Goal: Information Seeking & Learning: Check status

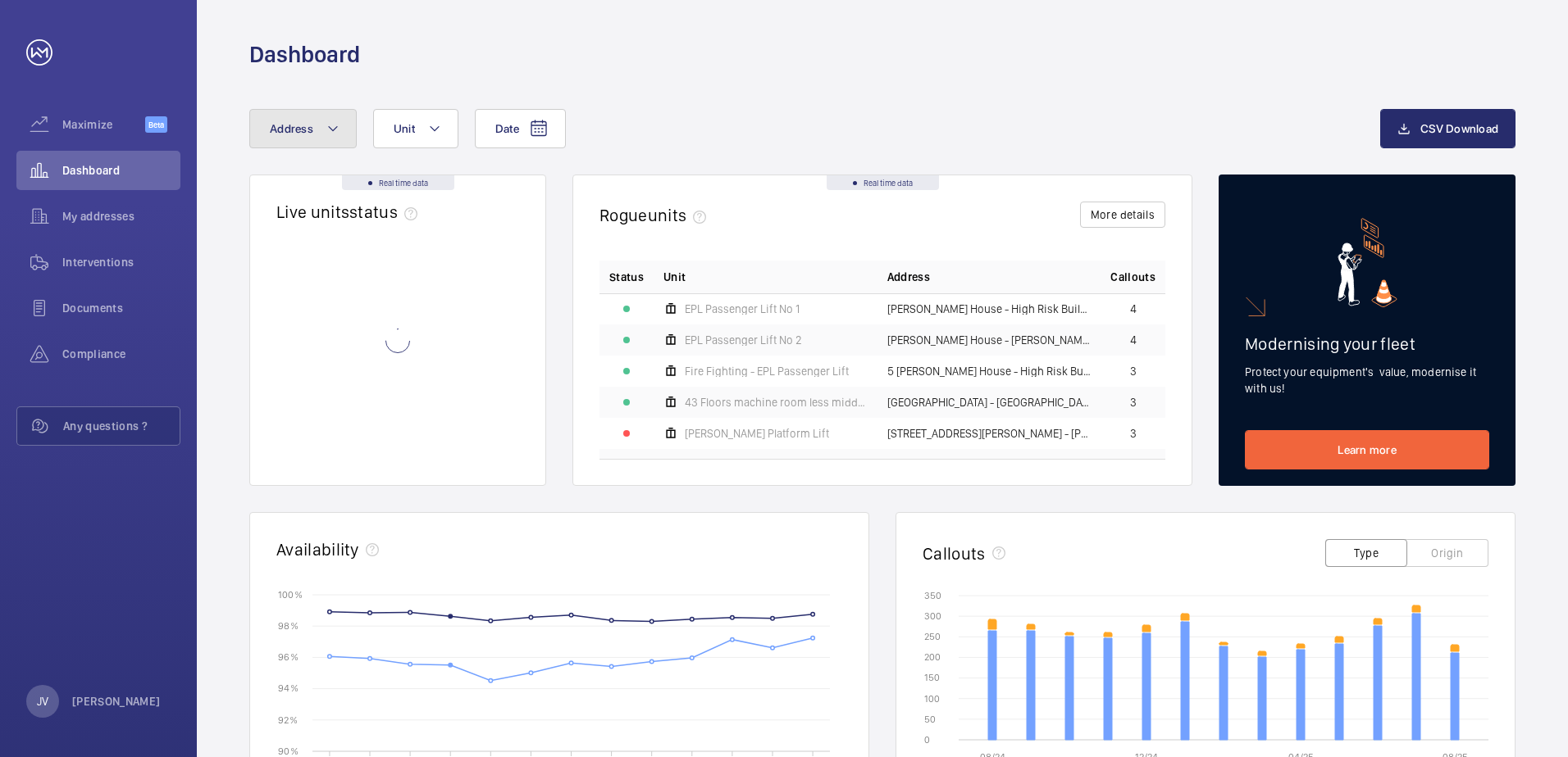
click at [330, 119] on mat-icon at bounding box center [333, 129] width 13 height 20
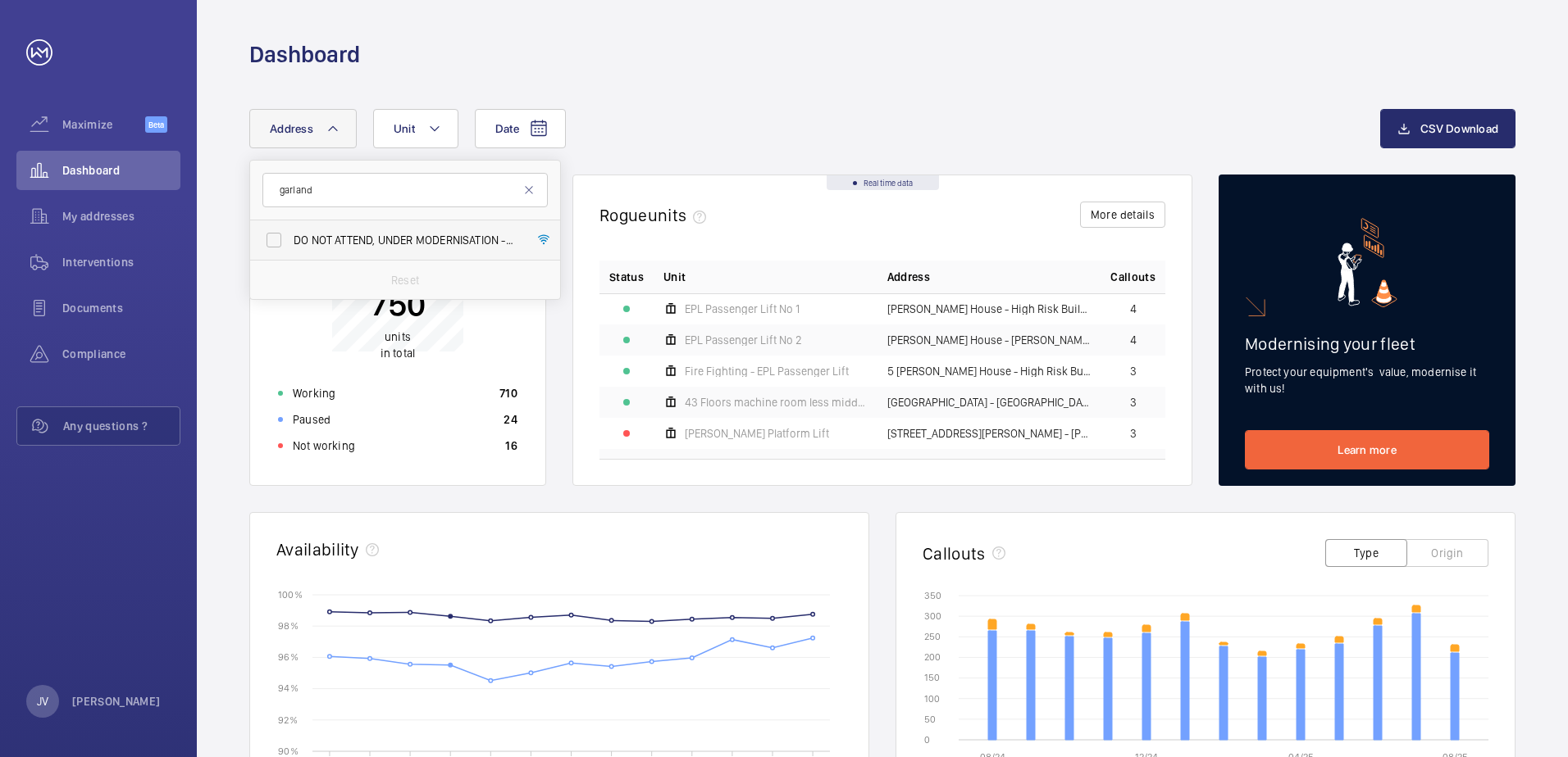
type input "garland"
click at [405, 237] on span "DO NOT ATTEND, UNDER MODERNISATION - [GEOGRAPHIC_DATA] - [GEOGRAPHIC_DATA]" at bounding box center [406, 240] width 225 height 16
click at [290, 237] on input "DO NOT ATTEND, UNDER MODERNISATION - [GEOGRAPHIC_DATA] - [GEOGRAPHIC_DATA]" at bounding box center [274, 240] width 33 height 33
checkbox input "true"
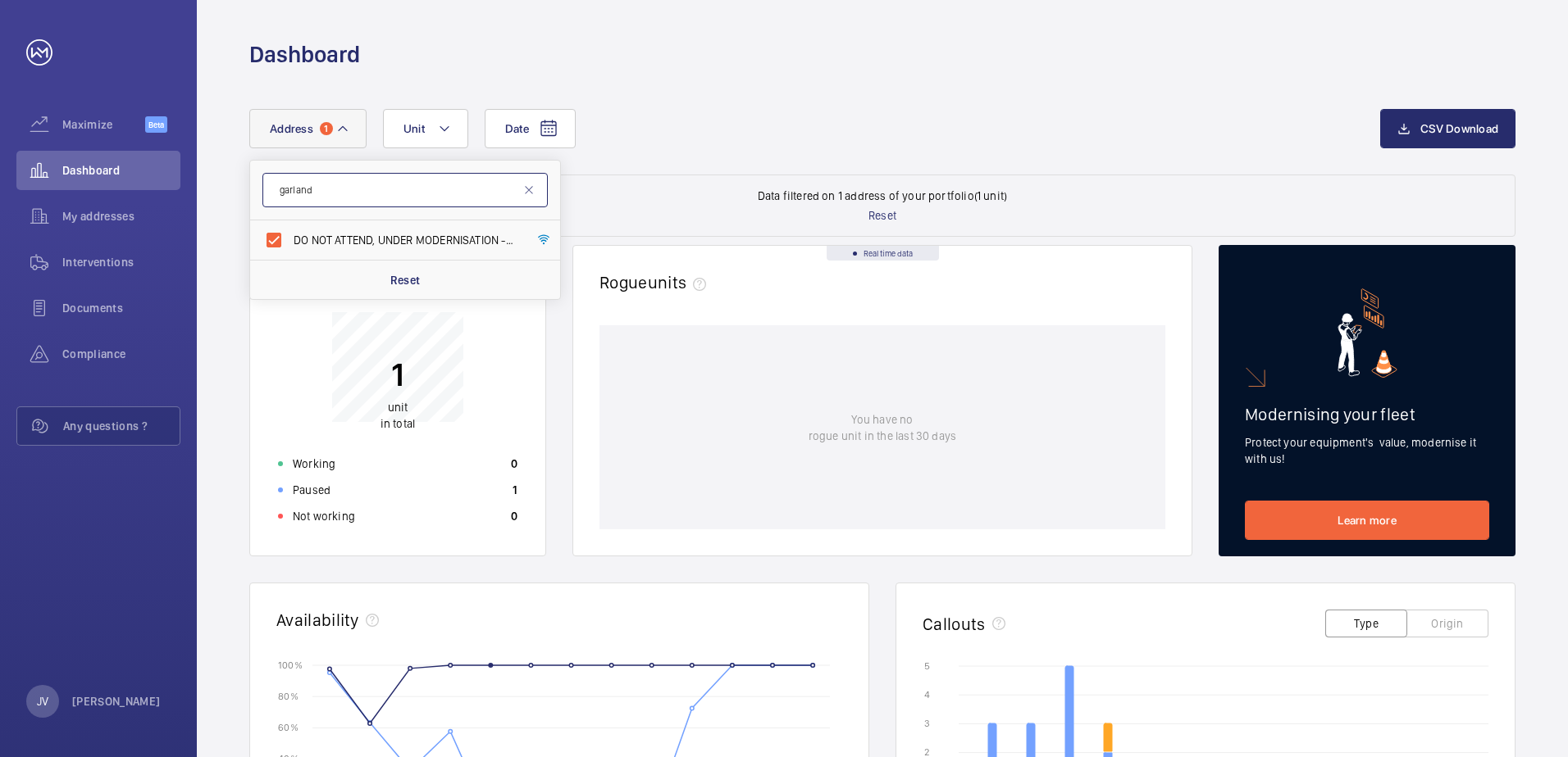
click at [373, 186] on input "garland" at bounding box center [405, 190] width 285 height 35
type input "g"
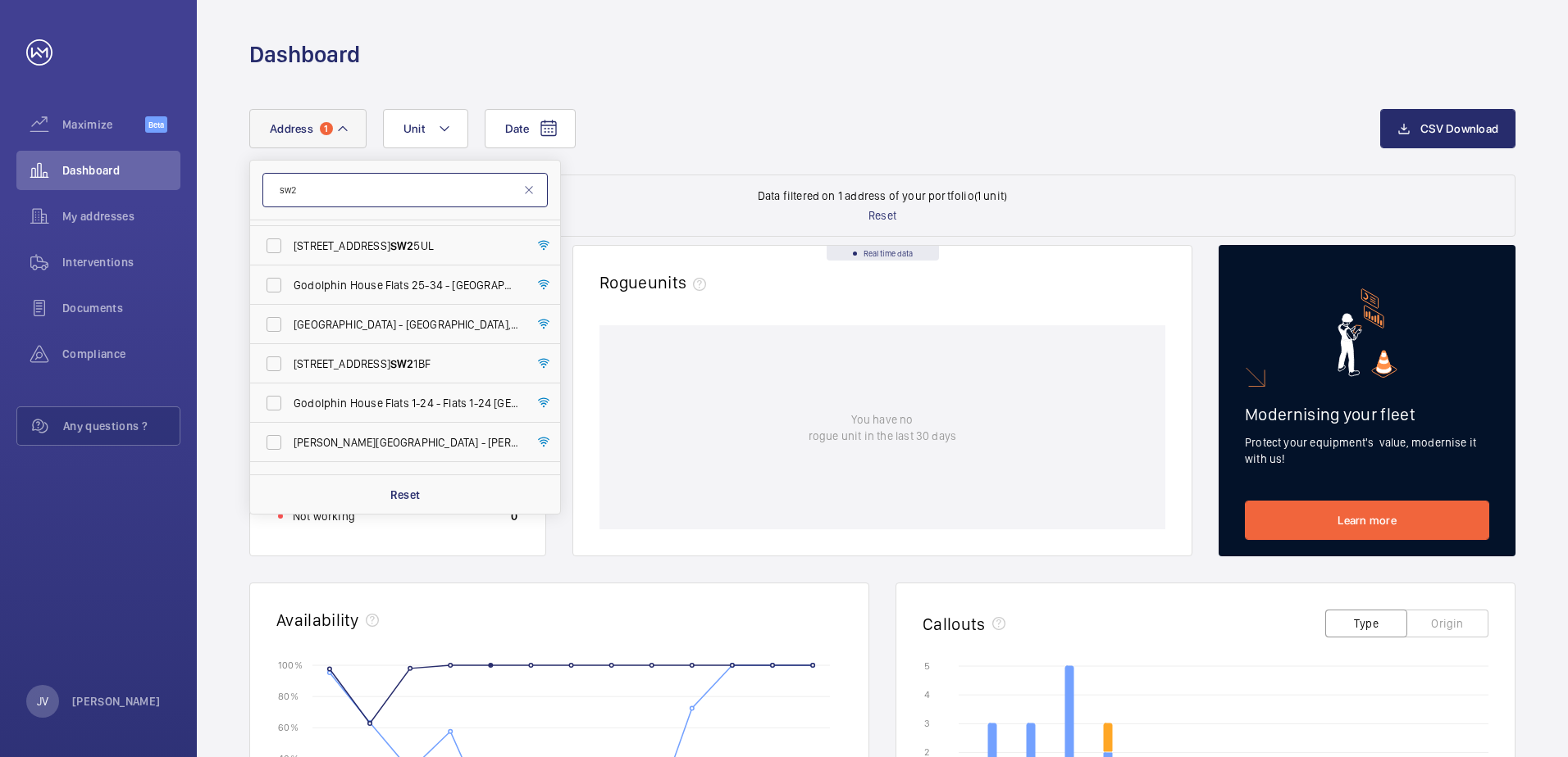
scroll to position [218, 0]
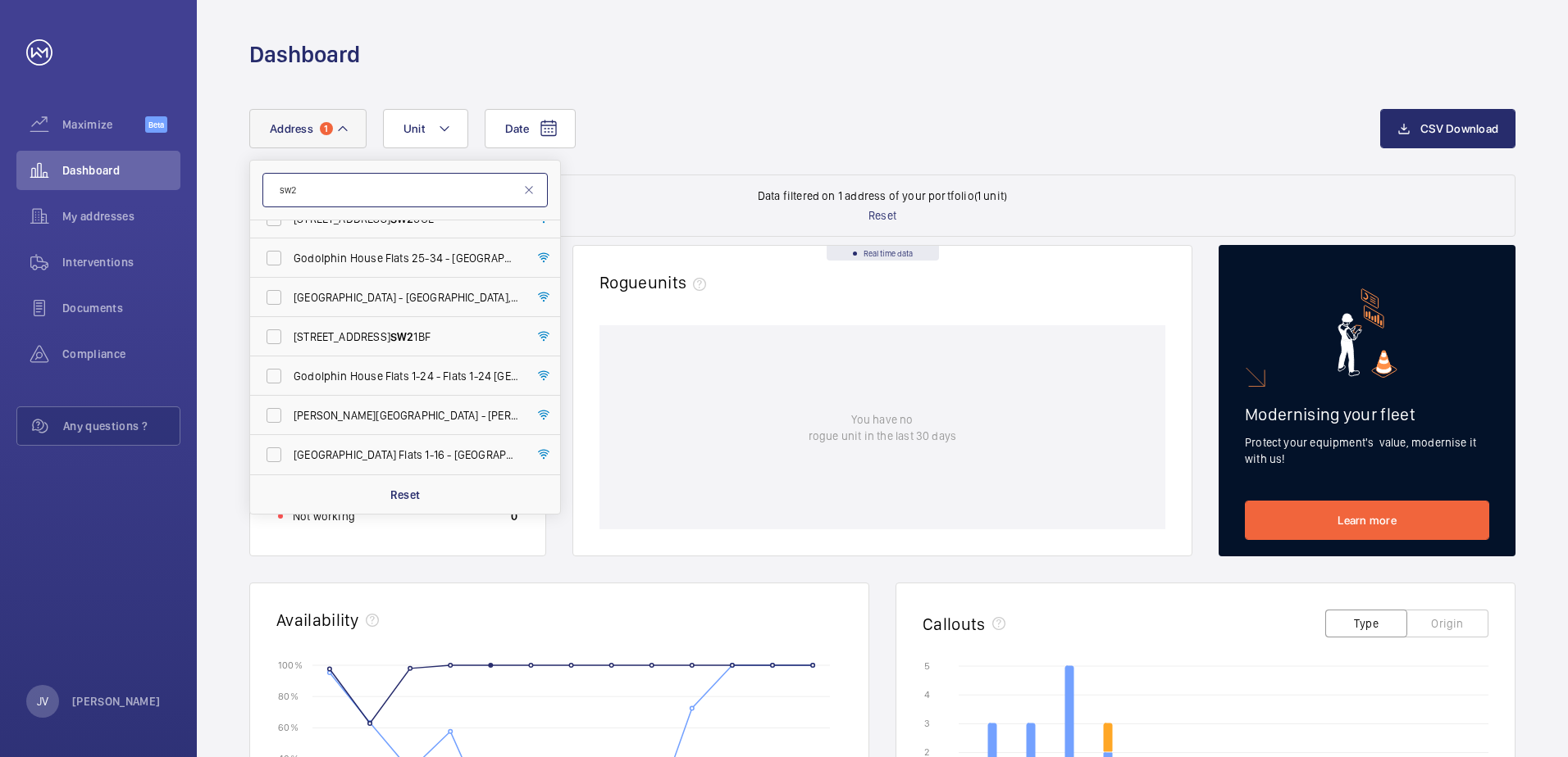
type input "sw2"
click at [697, 182] on wm-front-dashboard-filters-results "Data filtered on 1 address of your portfolio (1 unit) Reset" at bounding box center [882, 205] width 1266 height 62
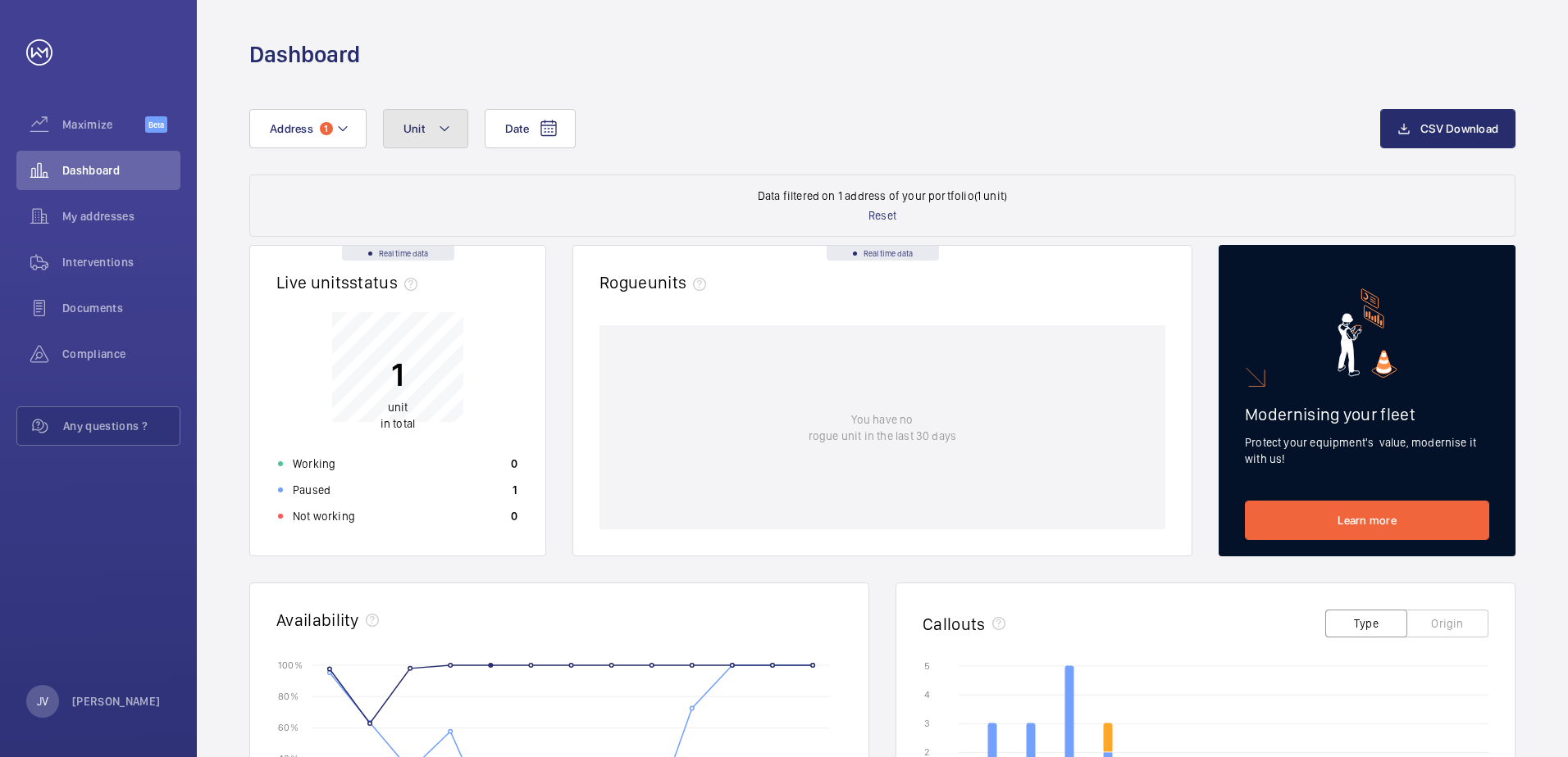
click at [419, 110] on button "Unit" at bounding box center [426, 129] width 86 height 39
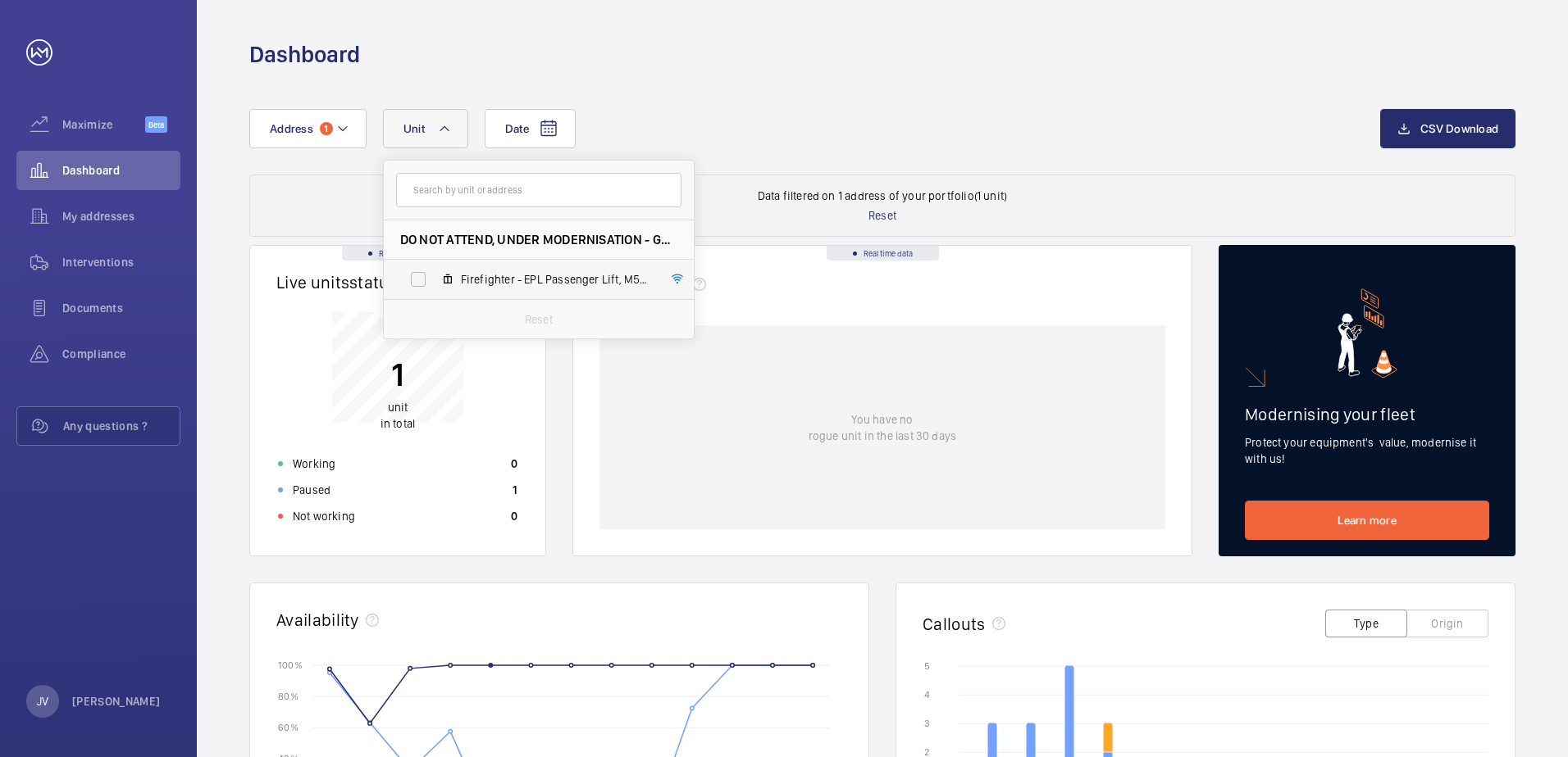
click at [520, 279] on span "Firefighter - EPL Passenger Lift, M50138" at bounding box center [555, 279] width 190 height 16
click at [435, 279] on input "Firefighter - EPL Passenger Lift, M50138" at bounding box center [419, 279] width 33 height 33
checkbox input "true"
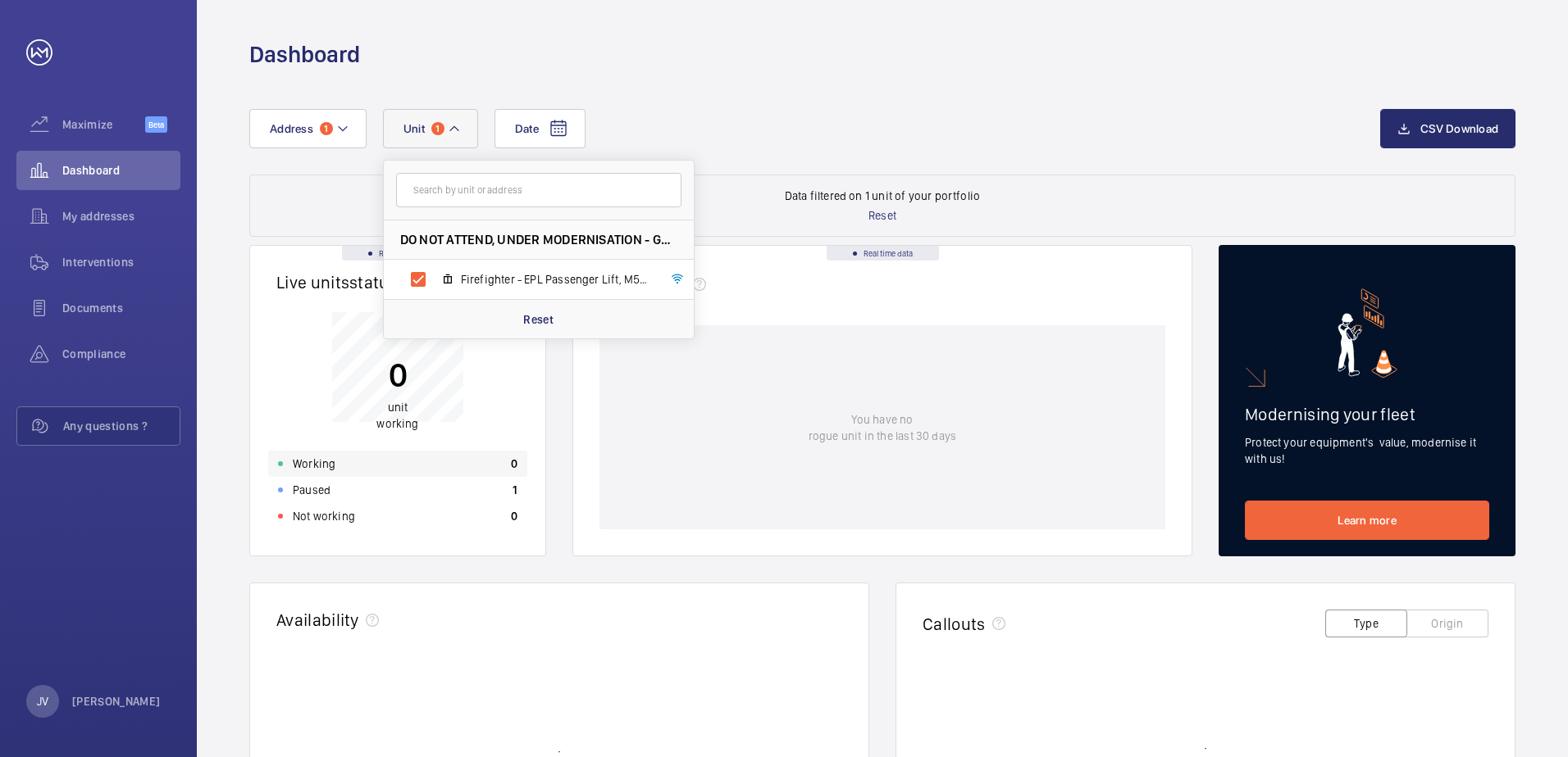
click at [501, 461] on div "Working 0" at bounding box center [397, 464] width 259 height 26
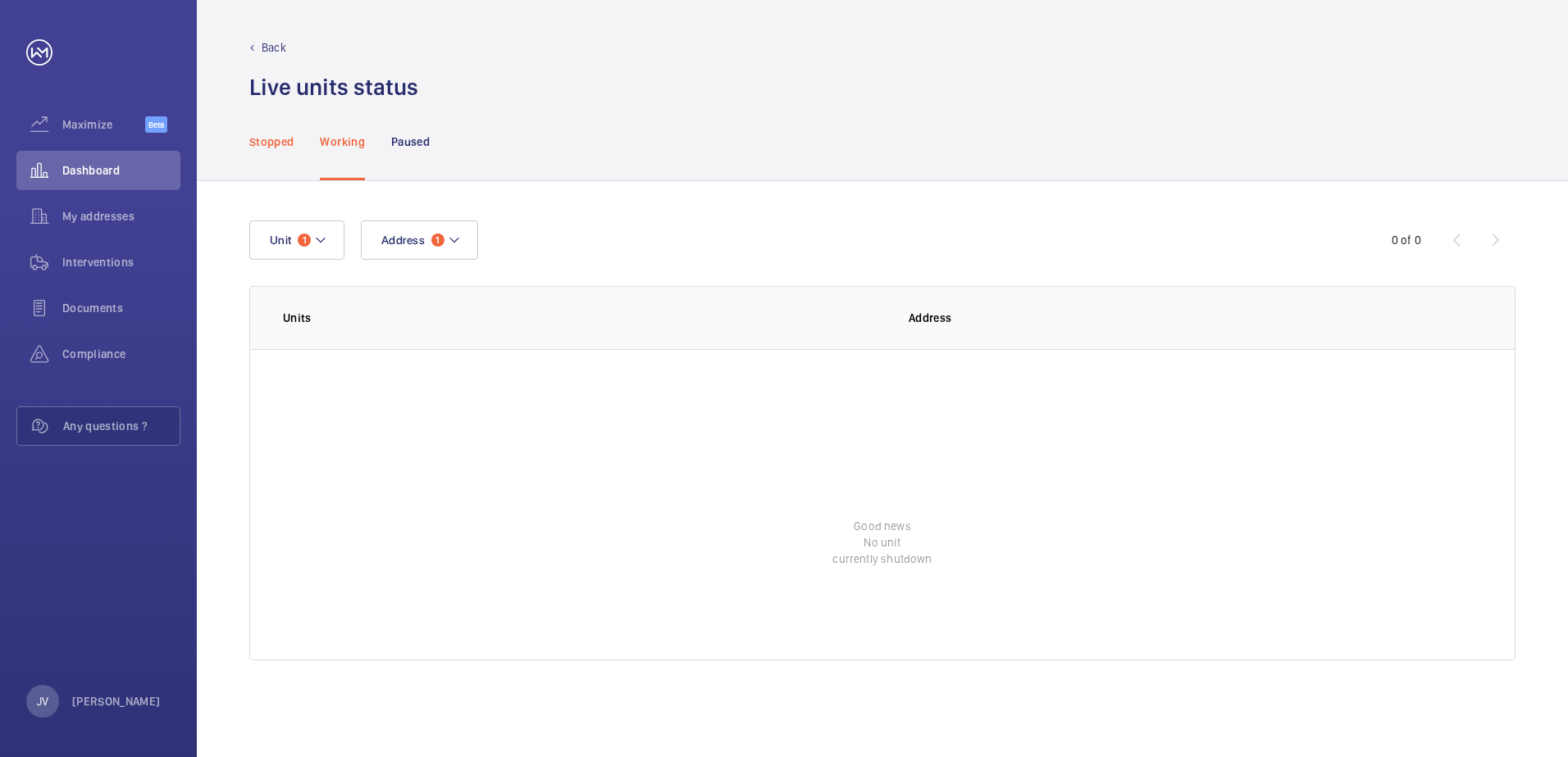
click at [273, 139] on p "Stopped" at bounding box center [271, 142] width 44 height 16
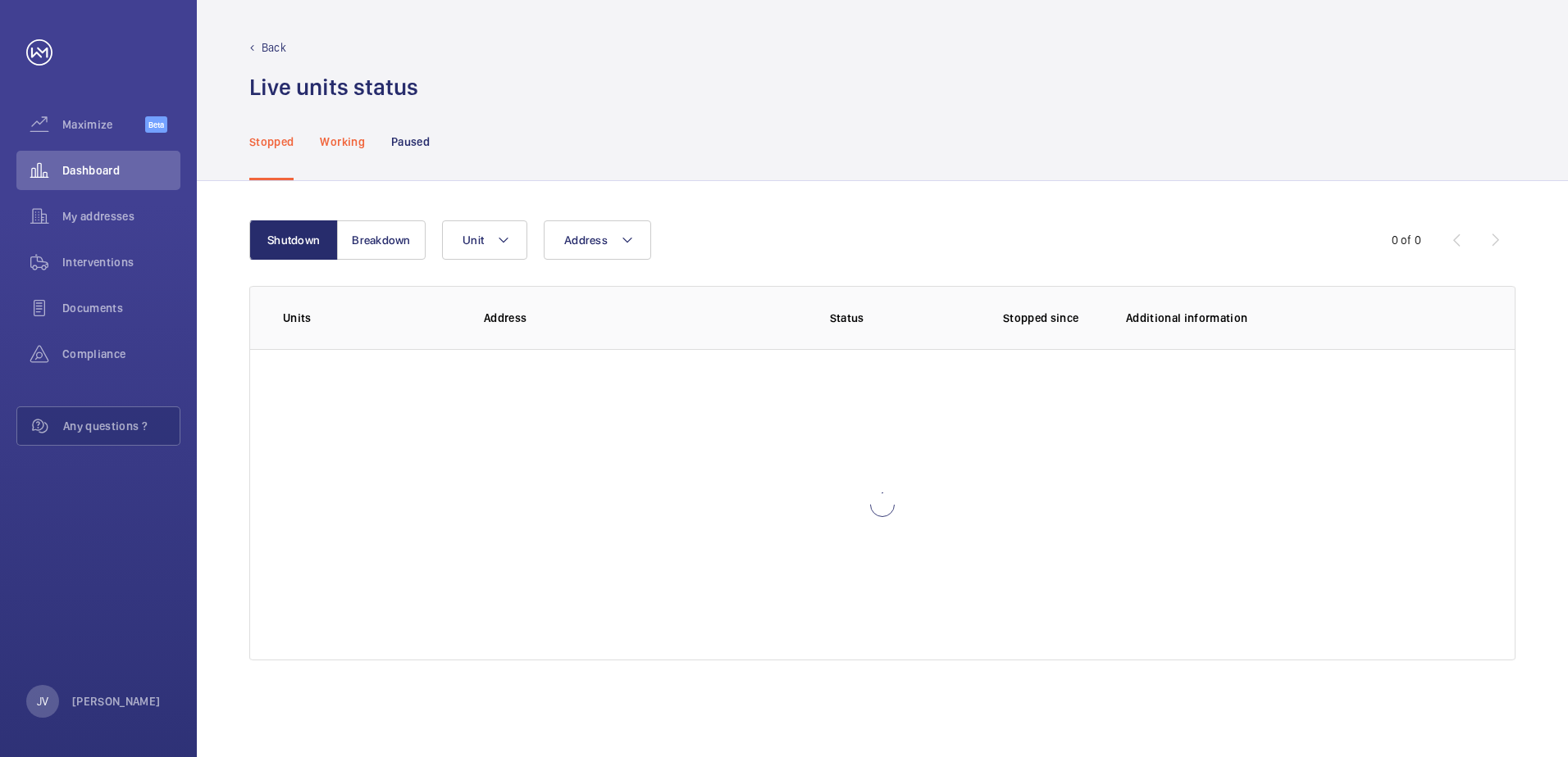
click at [343, 144] on p "Working" at bounding box center [342, 142] width 44 height 16
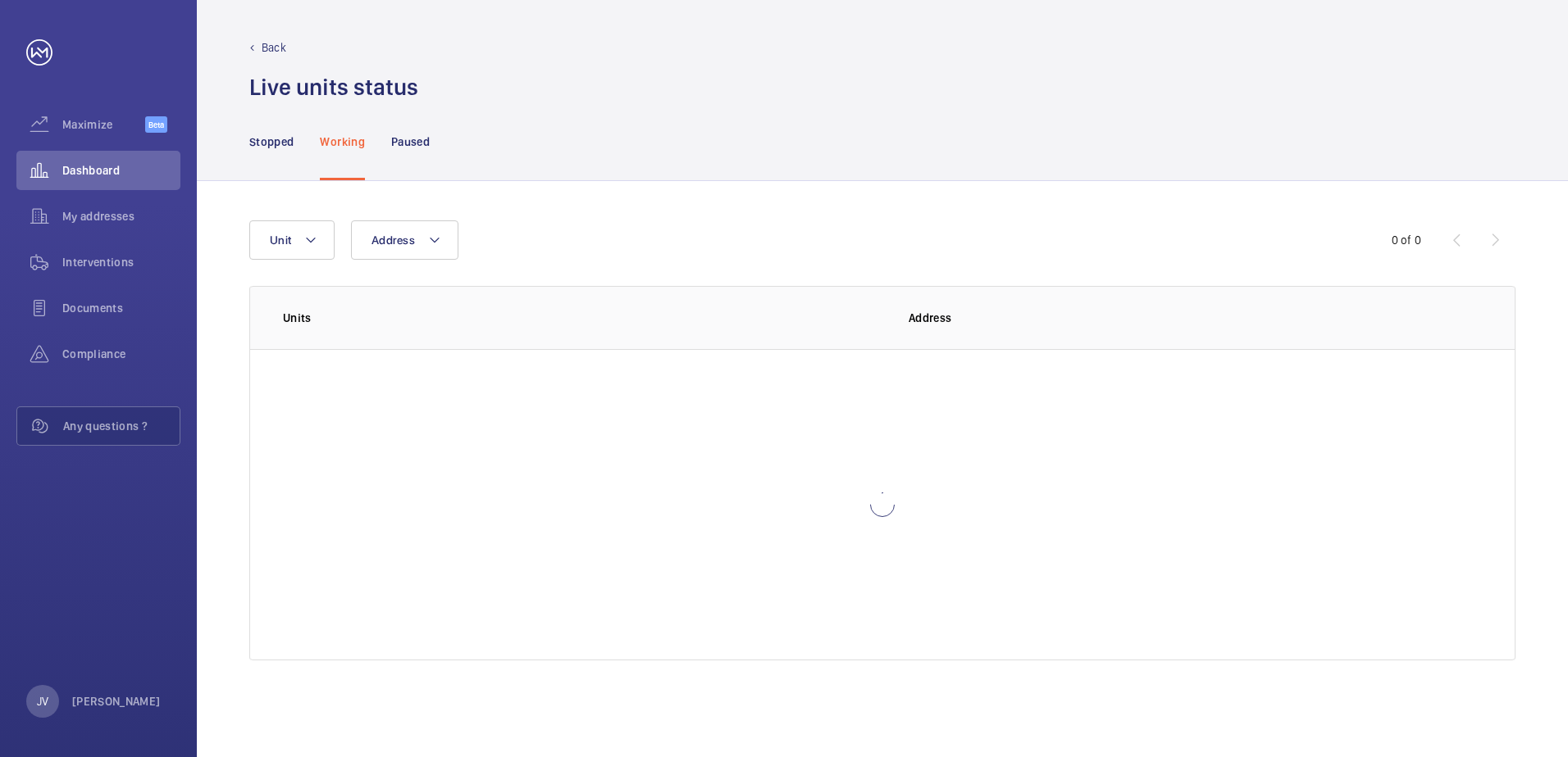
click at [298, 136] on nav "Stopped Working Paused" at bounding box center [339, 141] width 180 height 78
click at [288, 139] on p "Stopped" at bounding box center [271, 142] width 44 height 16
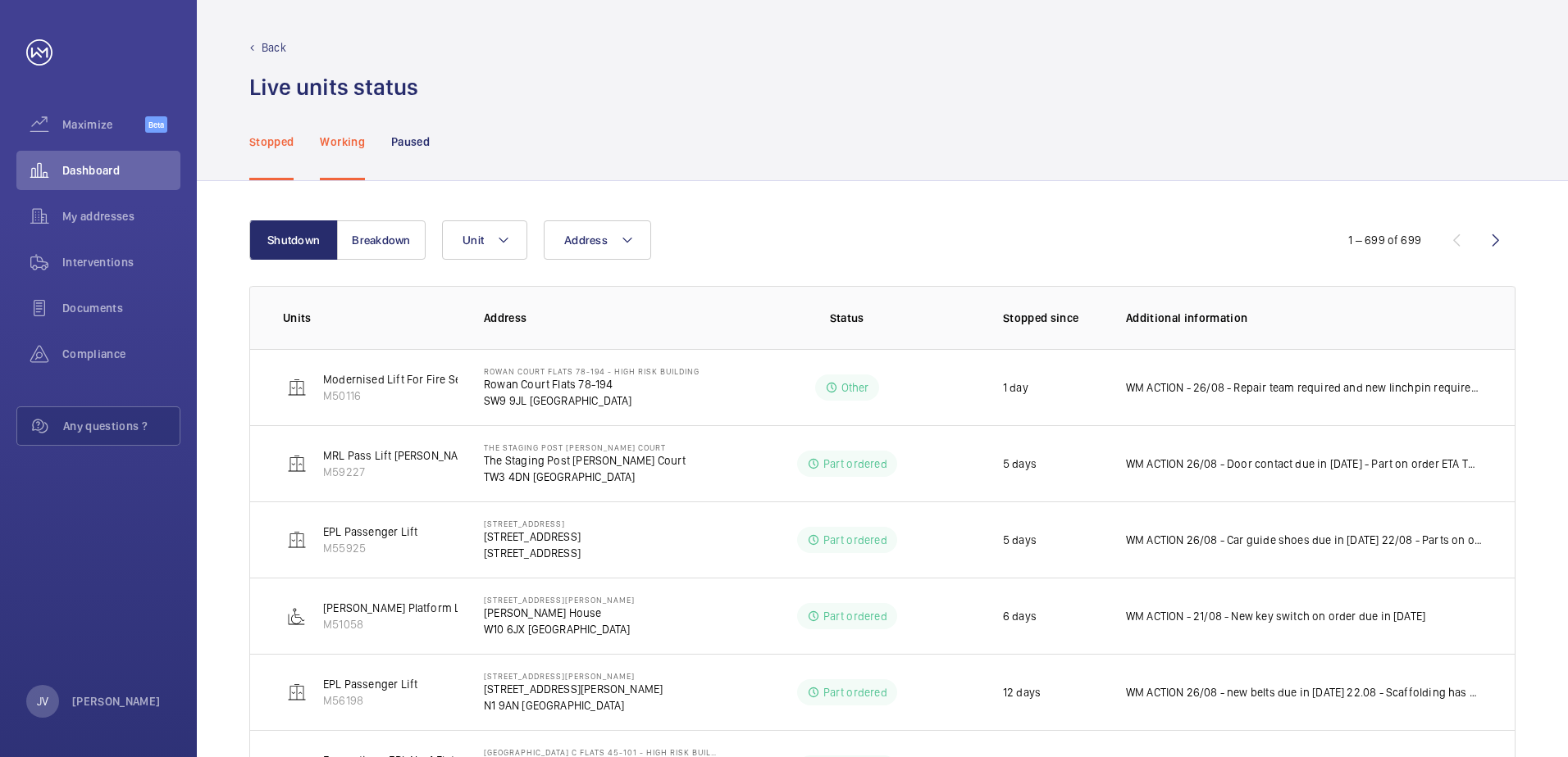
click at [266, 55] on p "Back" at bounding box center [274, 48] width 25 height 16
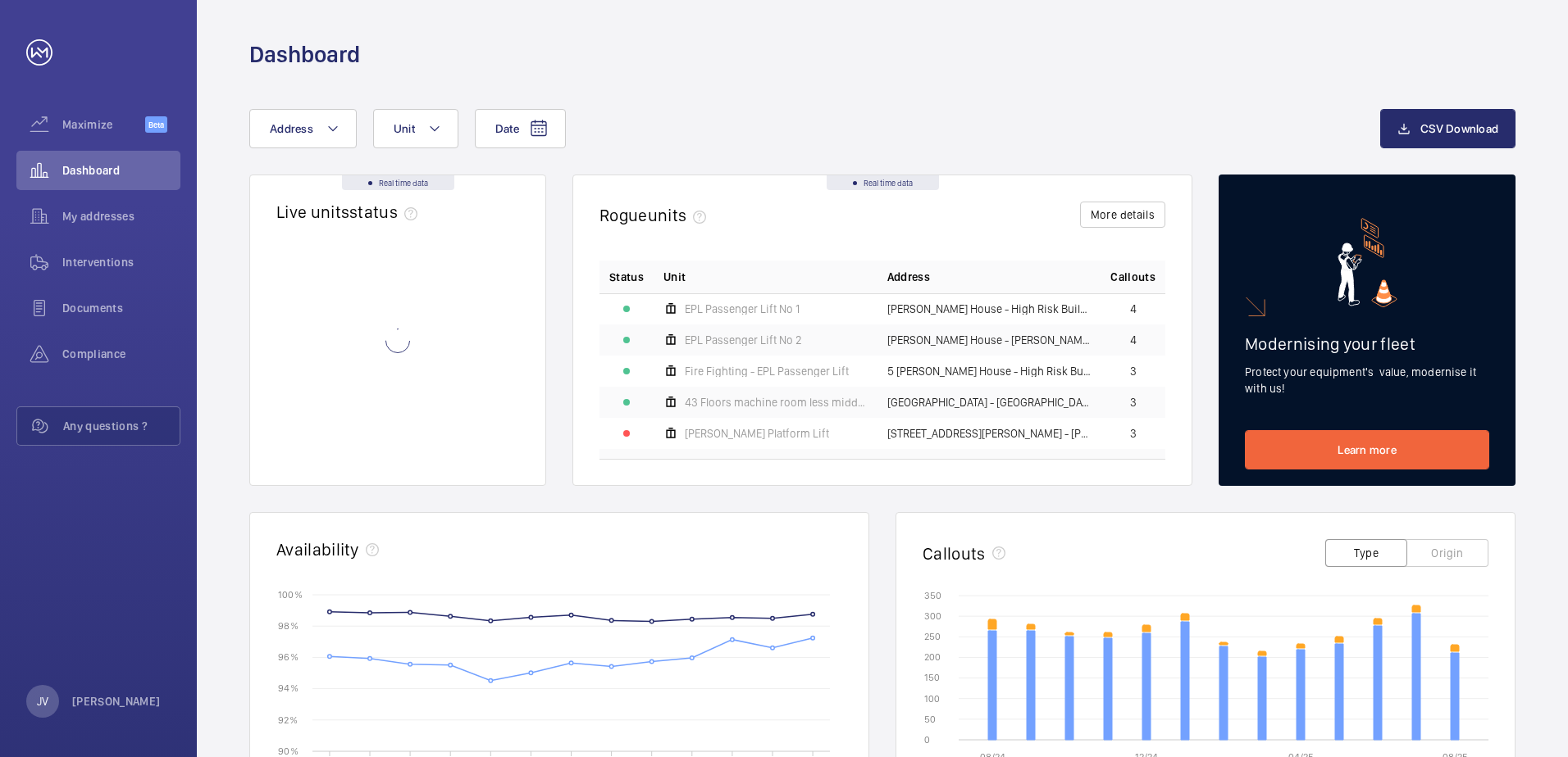
click at [335, 150] on div "Date Address Unit CSV Download" at bounding box center [882, 142] width 1266 height 66
click at [342, 136] on button "Address" at bounding box center [303, 129] width 108 height 39
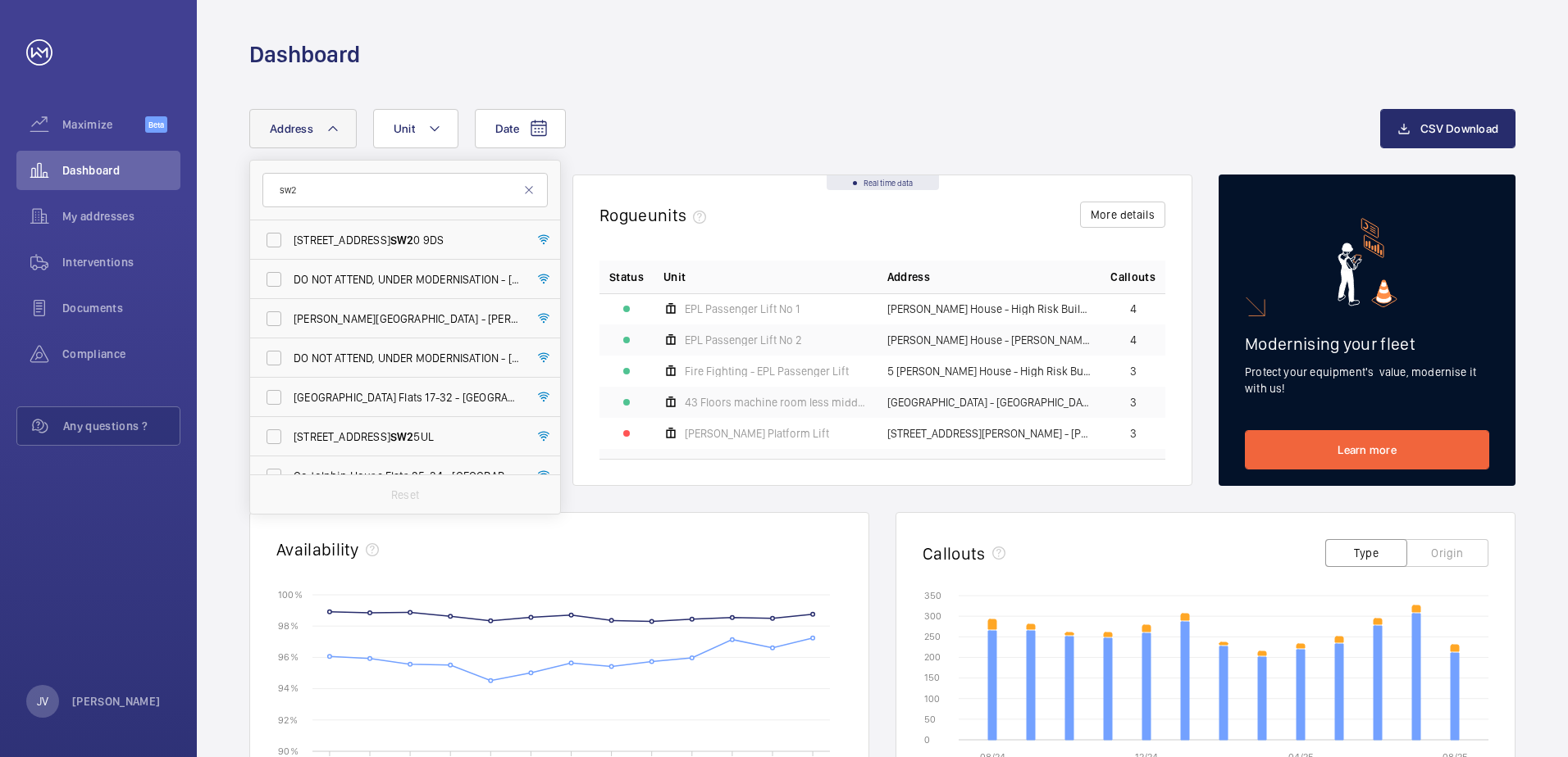
type input "sw2"
click at [458, 355] on span "DO NOT ATTEND, UNDER MODERNISATION - [GEOGRAPHIC_DATA] - [GEOGRAPHIC_DATA]" at bounding box center [406, 358] width 225 height 16
click at [290, 355] on input "DO NOT ATTEND, UNDER MODERNISATION - [GEOGRAPHIC_DATA] - [GEOGRAPHIC_DATA]" at bounding box center [274, 358] width 33 height 33
checkbox input "true"
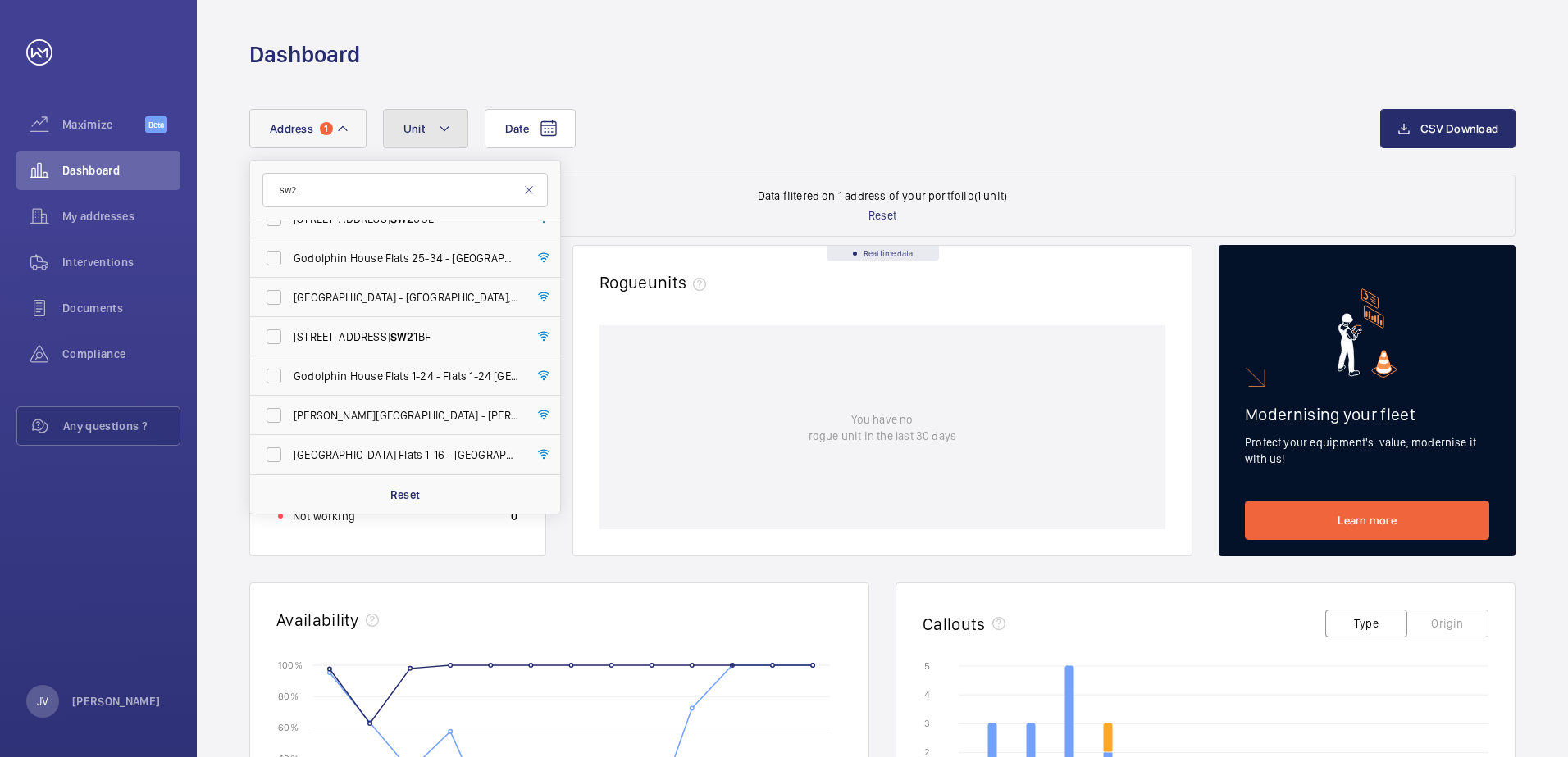
click at [450, 122] on button "Unit" at bounding box center [426, 129] width 86 height 39
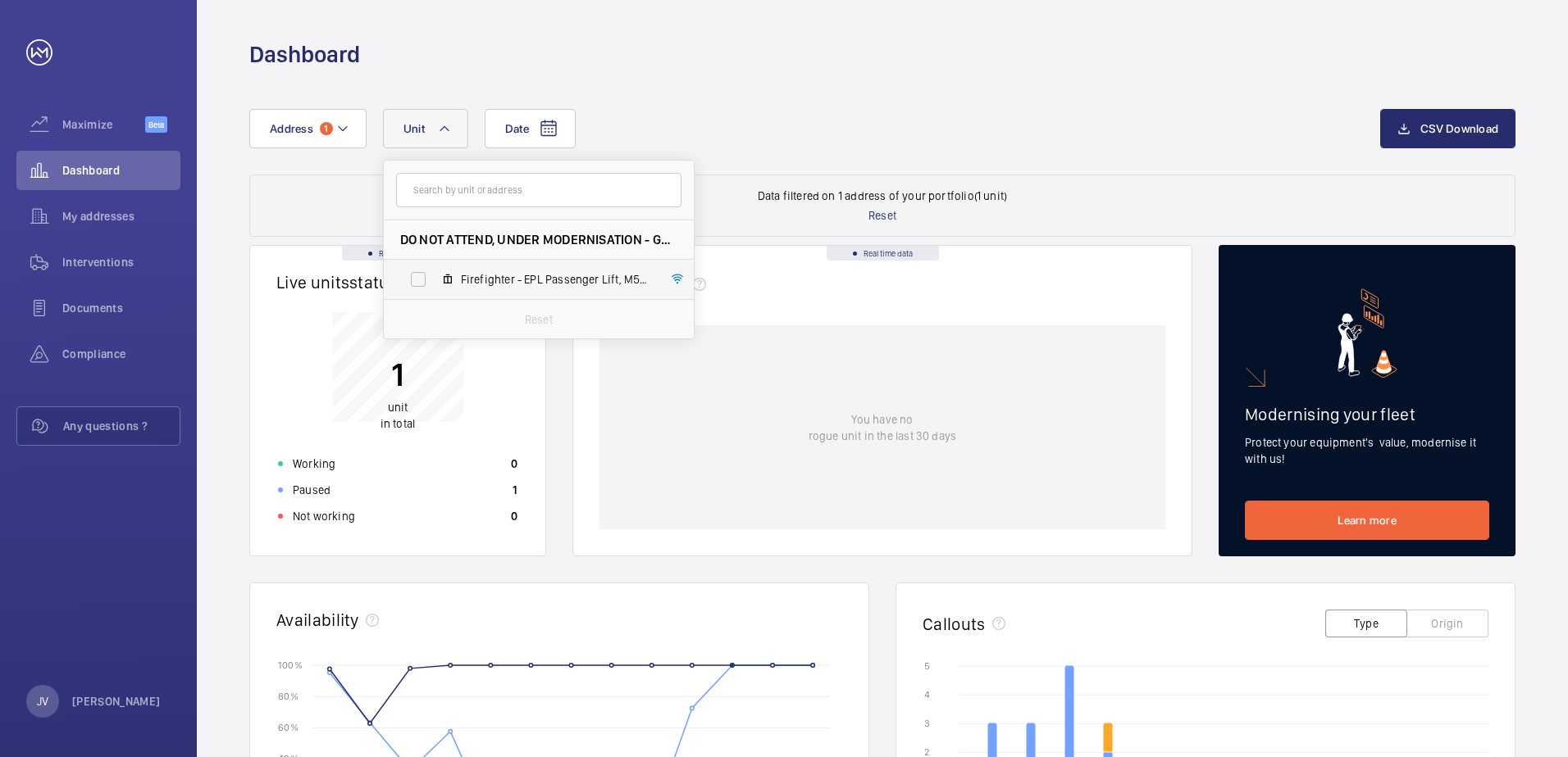
click at [540, 274] on span "Firefighter - EPL Passenger Lift, M50138" at bounding box center [555, 279] width 190 height 16
click at [435, 274] on input "Firefighter - EPL Passenger Lift, M50138" at bounding box center [419, 279] width 33 height 33
checkbox input "true"
